Goal: Navigation & Orientation: Go to known website

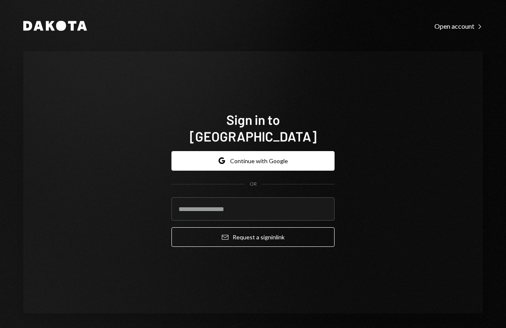
click at [0, 328] on com-1password-button at bounding box center [0, 328] width 0 height 0
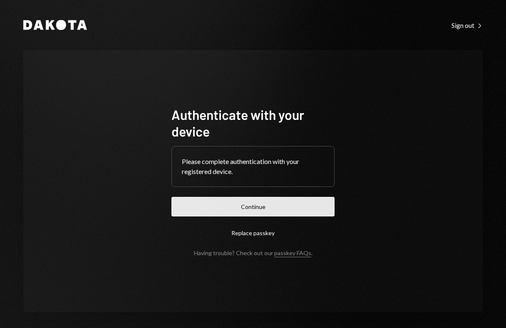
click at [220, 210] on button "Continue" at bounding box center [253, 207] width 163 height 20
